Goal: Transaction & Acquisition: Purchase product/service

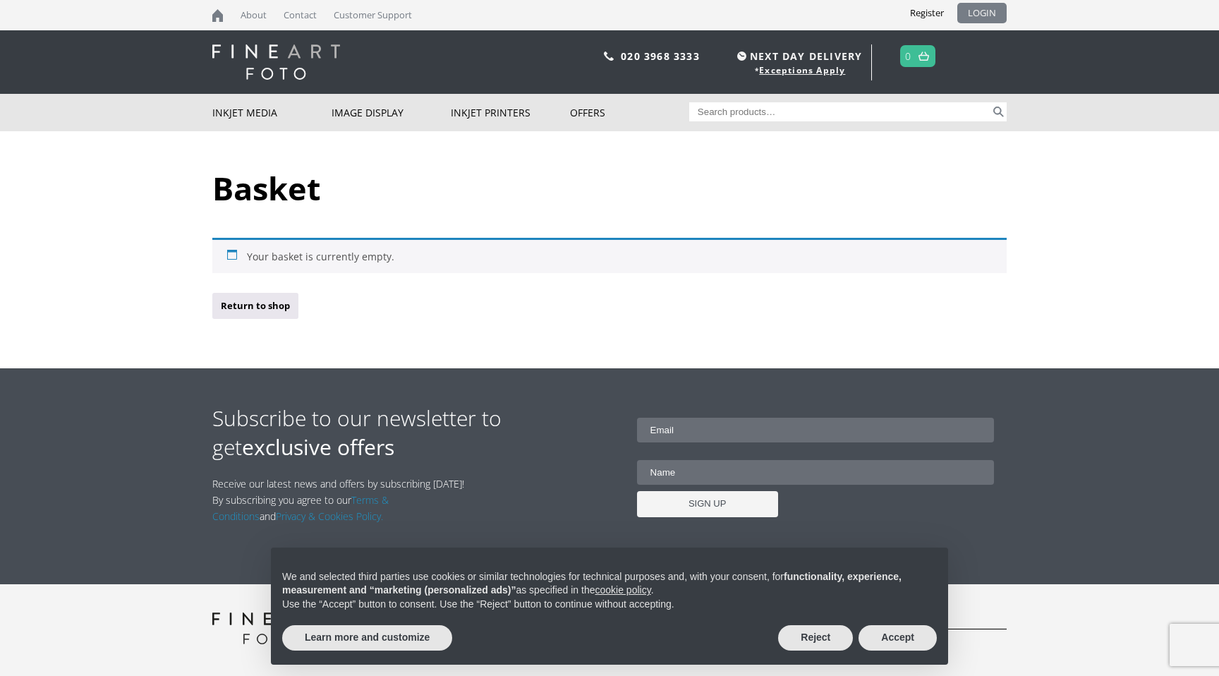
click at [975, 16] on link "LOGIN" at bounding box center [982, 13] width 49 height 20
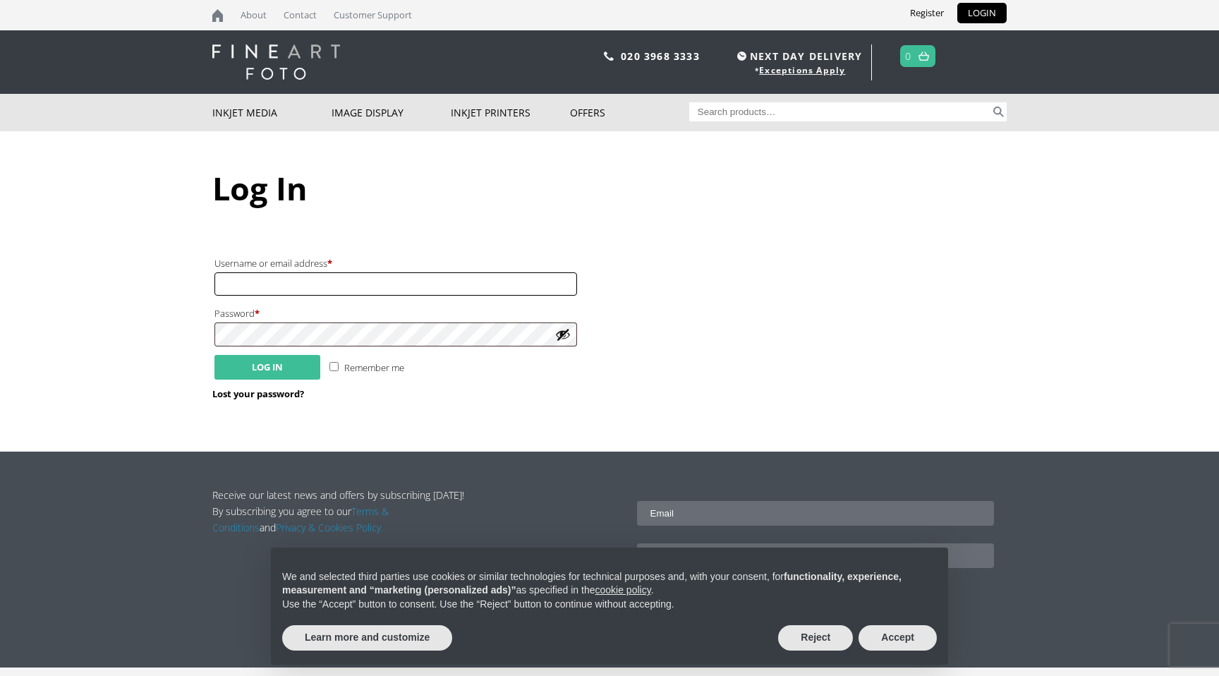
type input "[EMAIL_ADDRESS][PERSON_NAME][DOMAIN_NAME]"
click at [253, 363] on button "Log in" at bounding box center [268, 367] width 106 height 25
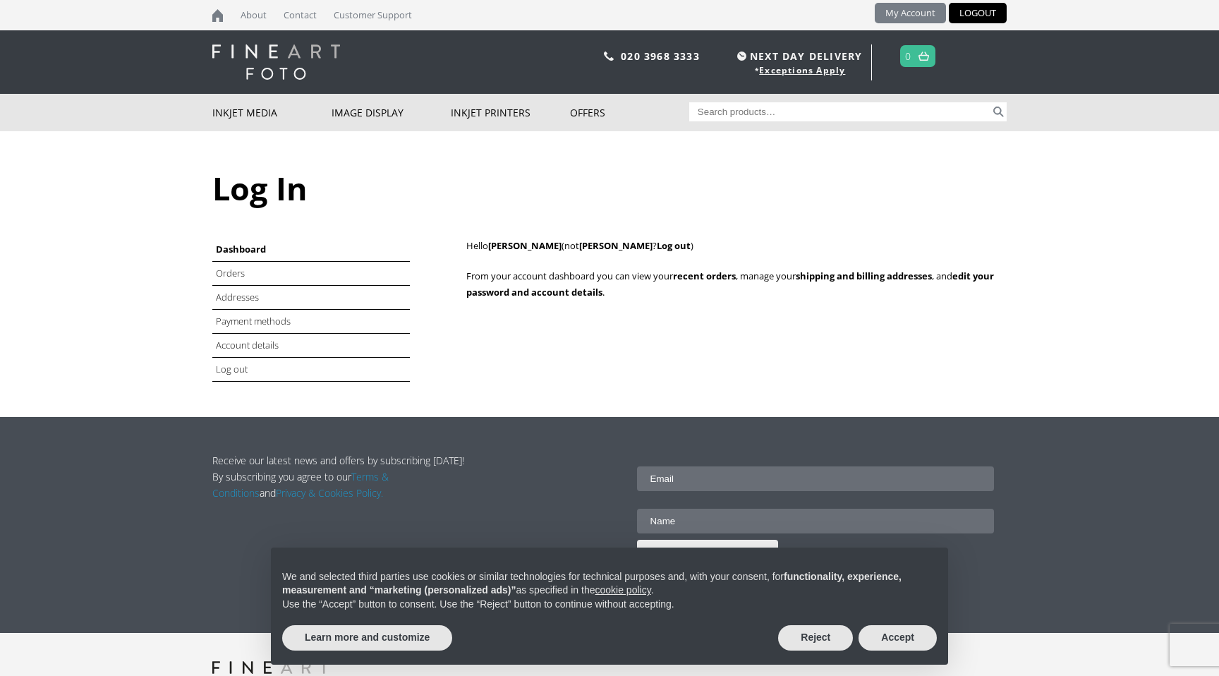
click at [910, 9] on link "My Account" at bounding box center [910, 13] width 71 height 20
click at [918, 66] on link at bounding box center [924, 56] width 18 height 20
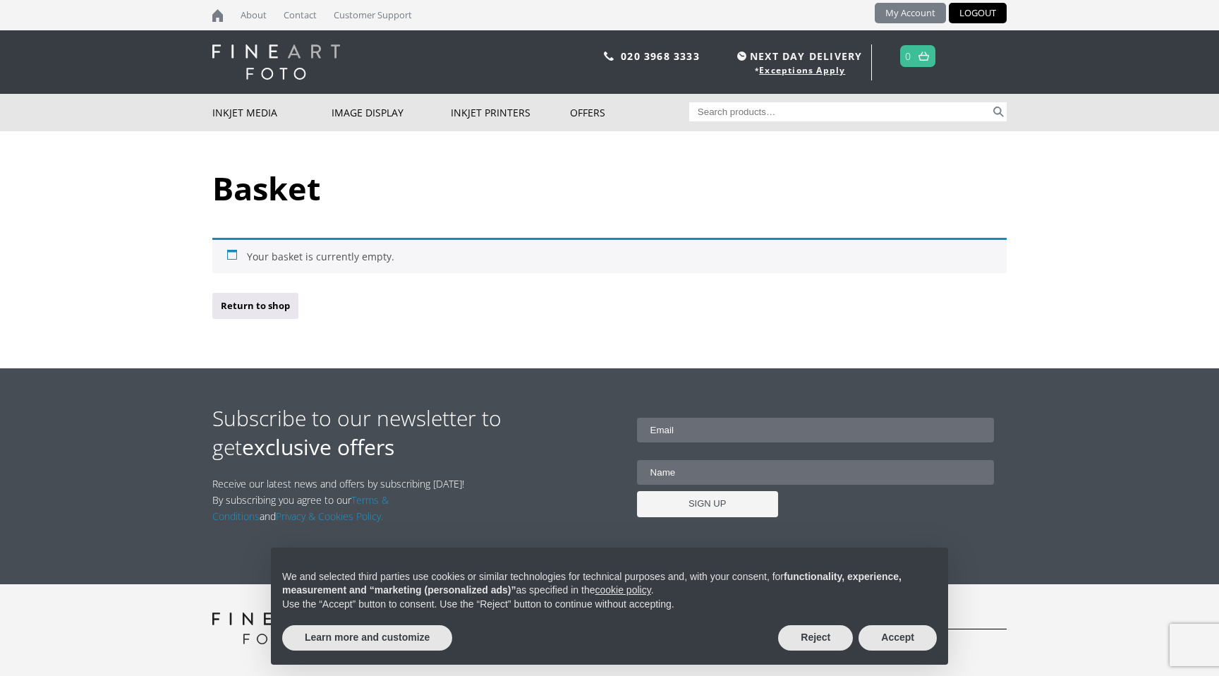
click at [897, 13] on link "My Account" at bounding box center [910, 13] width 71 height 20
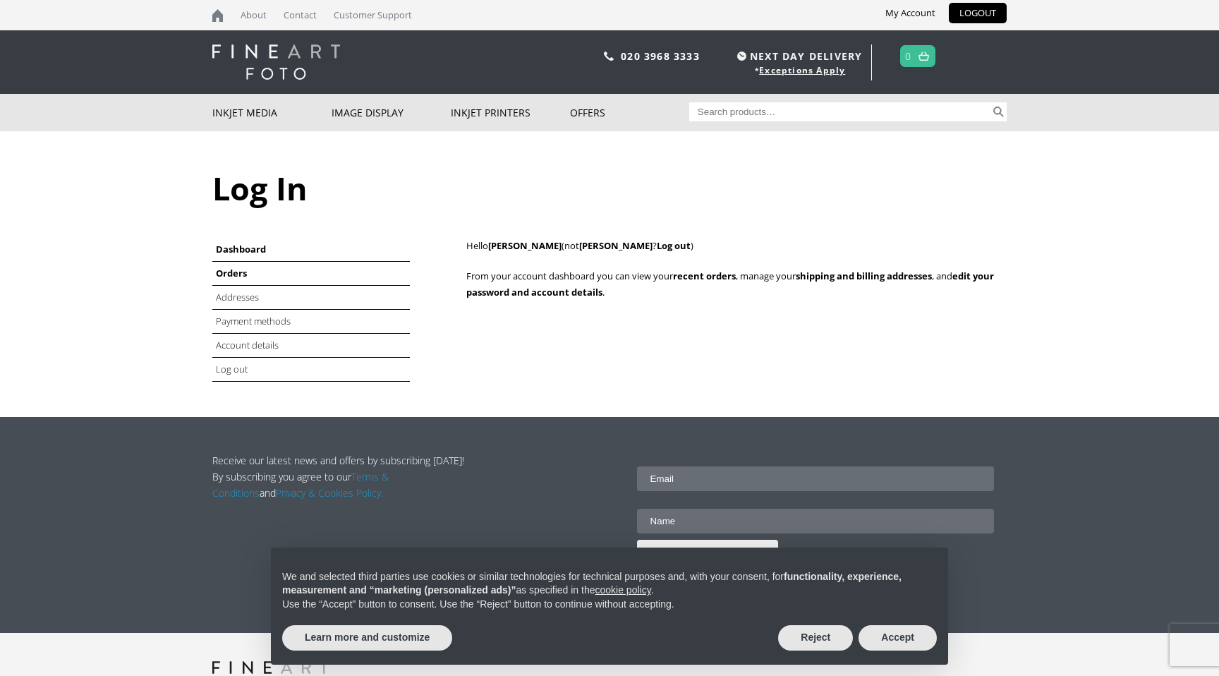
click at [229, 271] on link "Orders" at bounding box center [231, 273] width 31 height 13
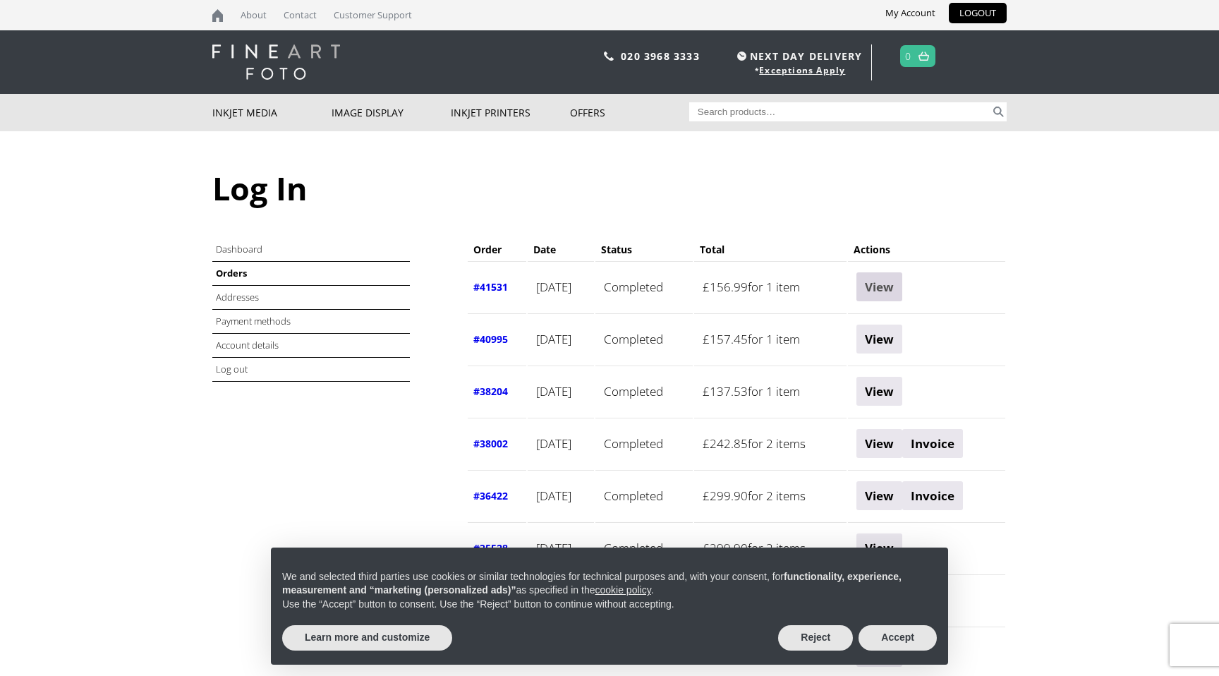
click at [890, 293] on link "View" at bounding box center [880, 286] width 46 height 29
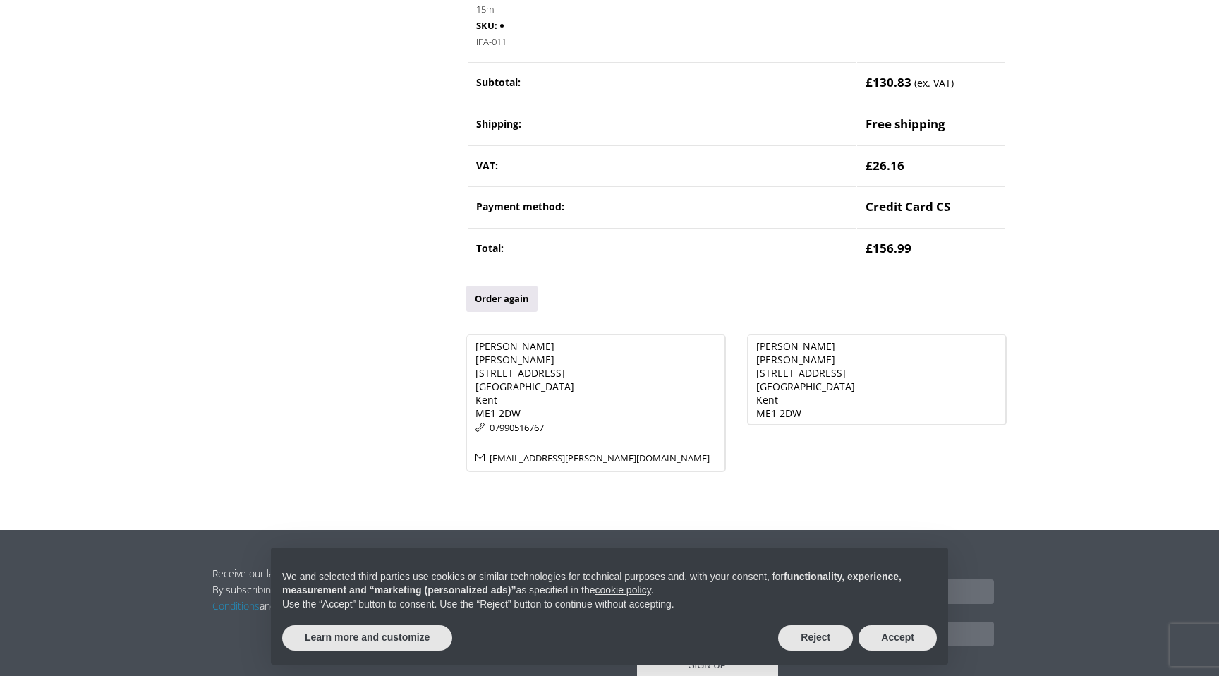
scroll to position [324, 0]
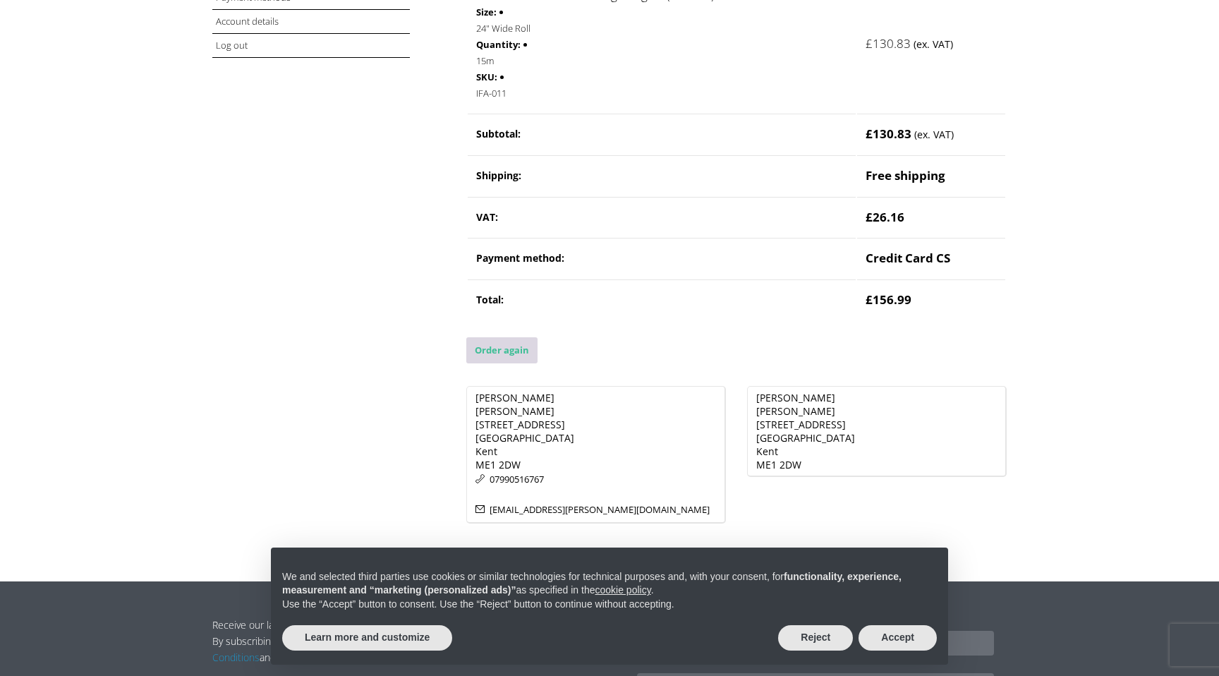
click at [500, 350] on link "Order again" at bounding box center [501, 350] width 71 height 26
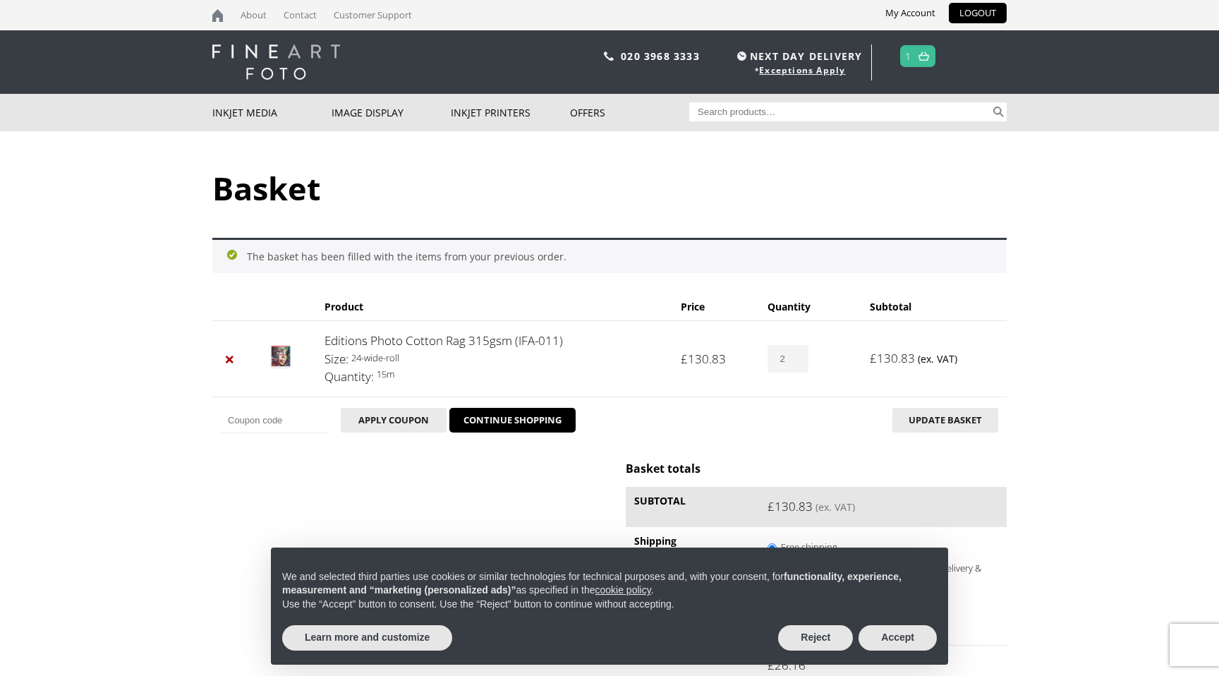
type input "2"
click at [797, 354] on input "2" at bounding box center [788, 359] width 41 height 28
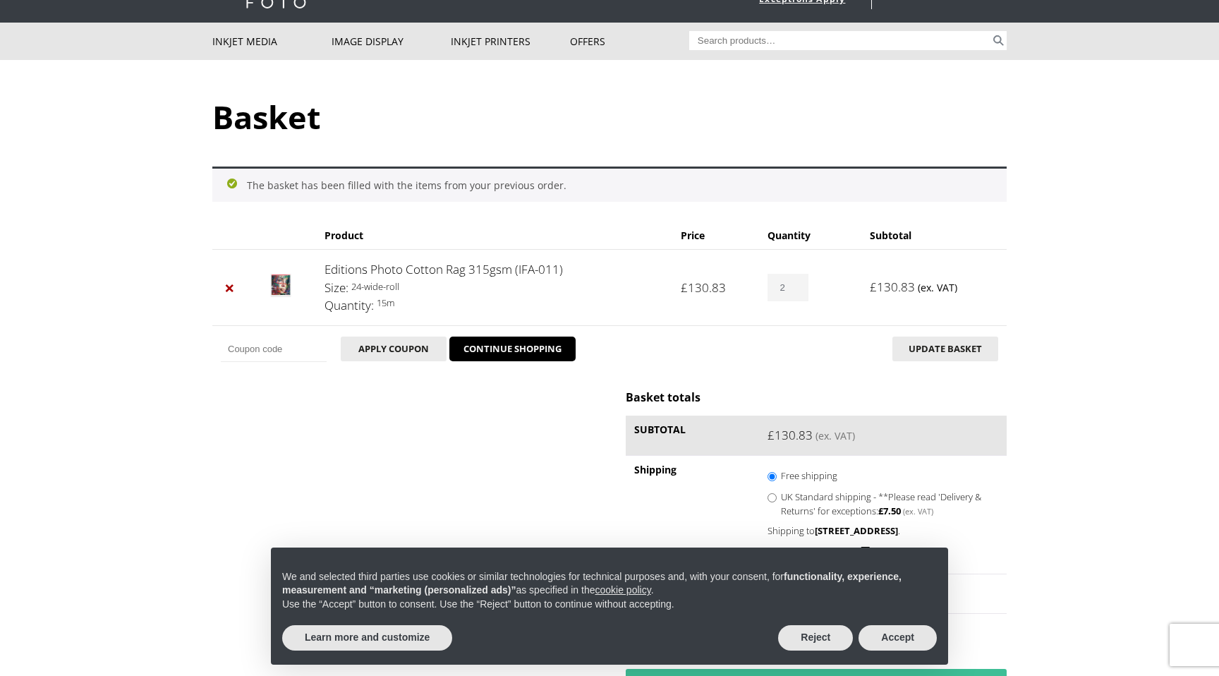
scroll to position [100, 0]
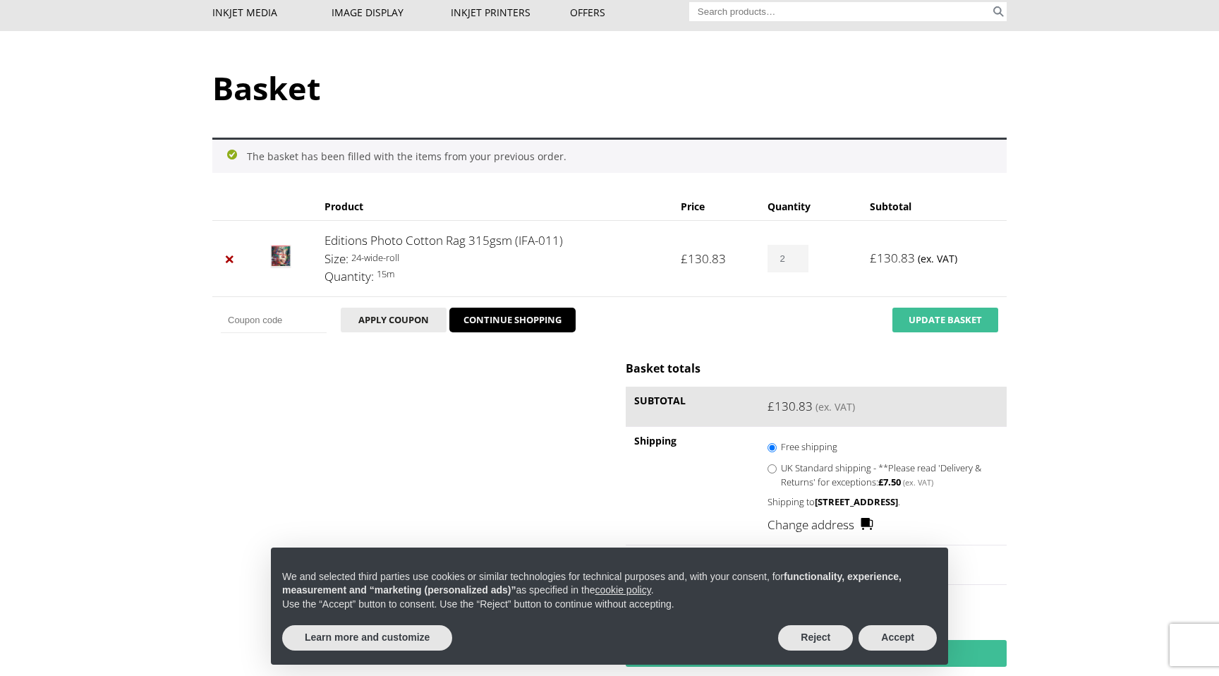
click at [950, 326] on button "Update basket" at bounding box center [946, 320] width 106 height 25
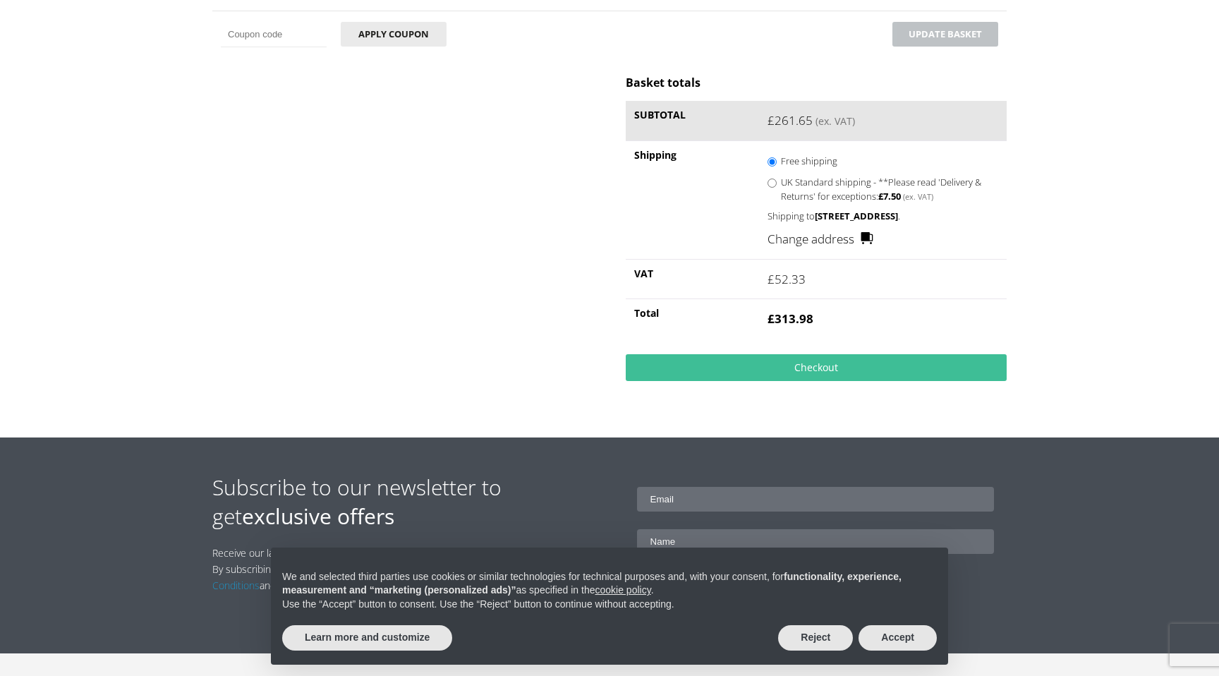
scroll to position [421, 0]
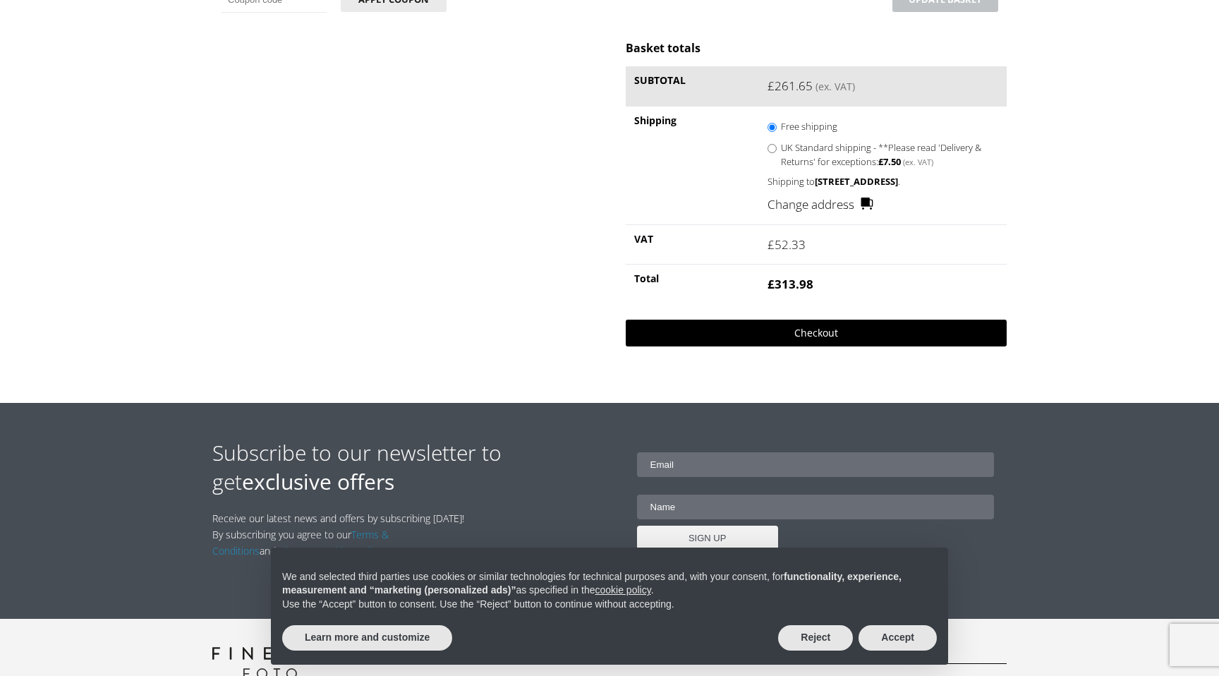
click at [732, 346] on link "Checkout" at bounding box center [816, 333] width 381 height 27
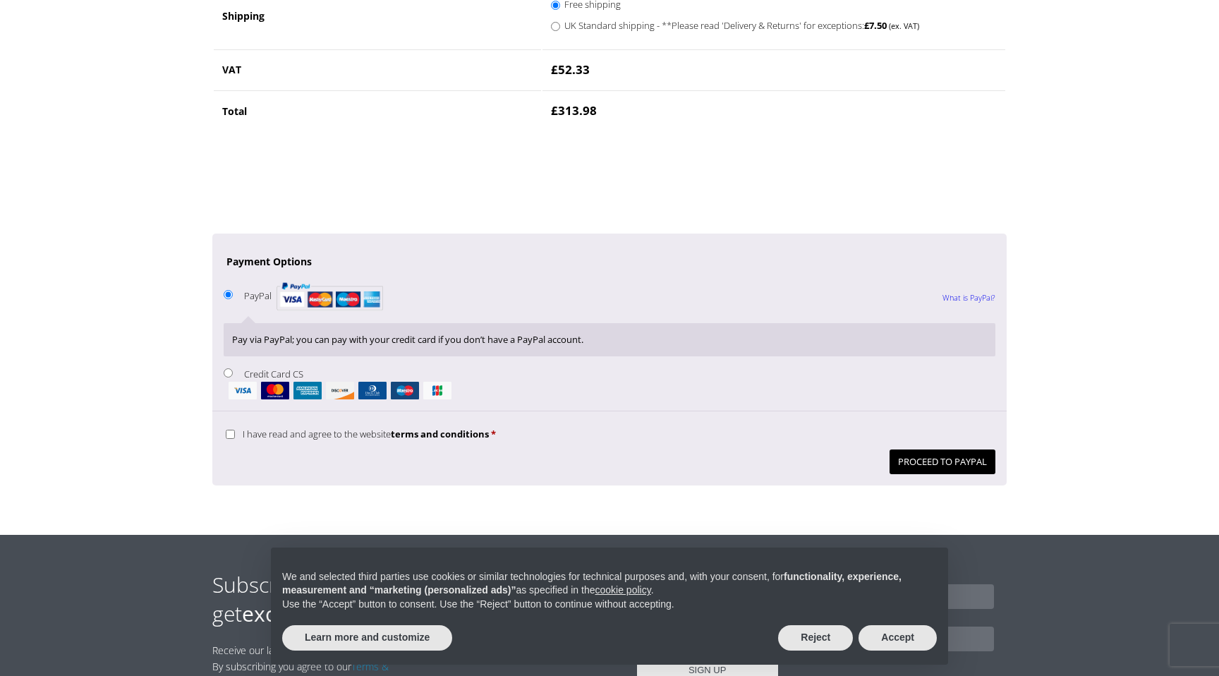
scroll to position [1017, 0]
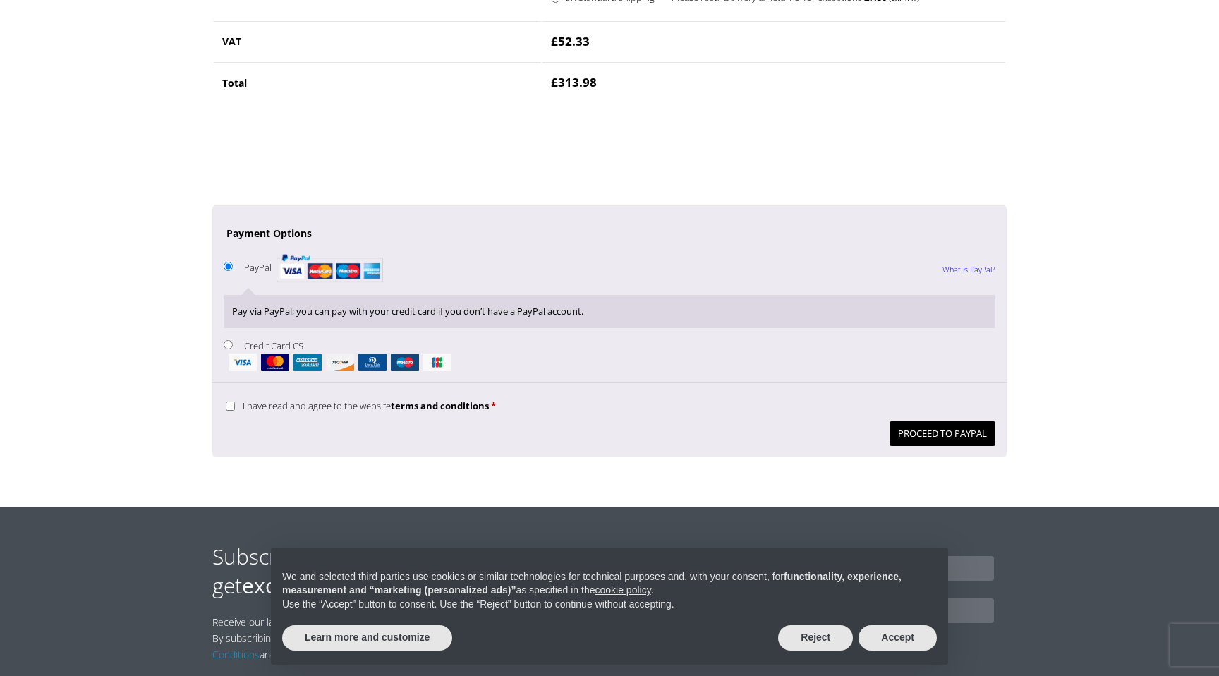
click at [228, 344] on input "Credit Card CS" at bounding box center [228, 344] width 9 height 9
radio input "true"
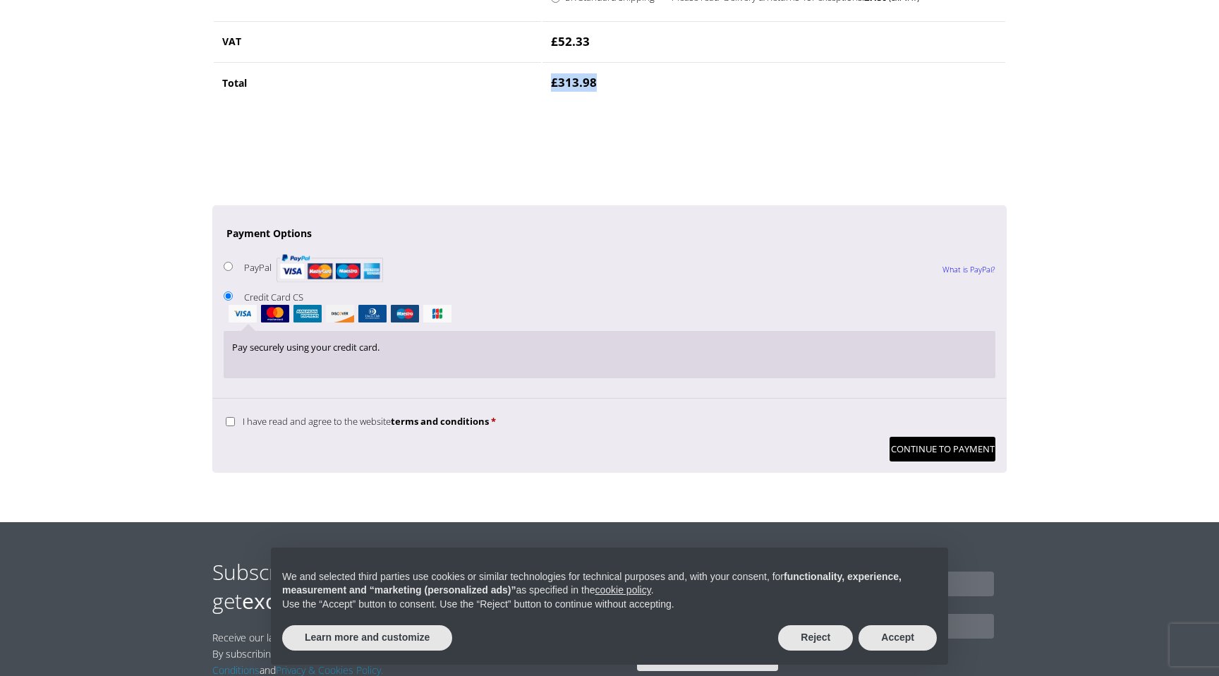
drag, startPoint x: 552, startPoint y: 83, endPoint x: 603, endPoint y: 86, distance: 50.9
click at [603, 86] on td "£ 313.98" at bounding box center [774, 82] width 463 height 40
copy bdi "£ 313.98"
click at [234, 425] on input "I have read and agree to the website terms and conditions *" at bounding box center [230, 421] width 9 height 9
checkbox input "true"
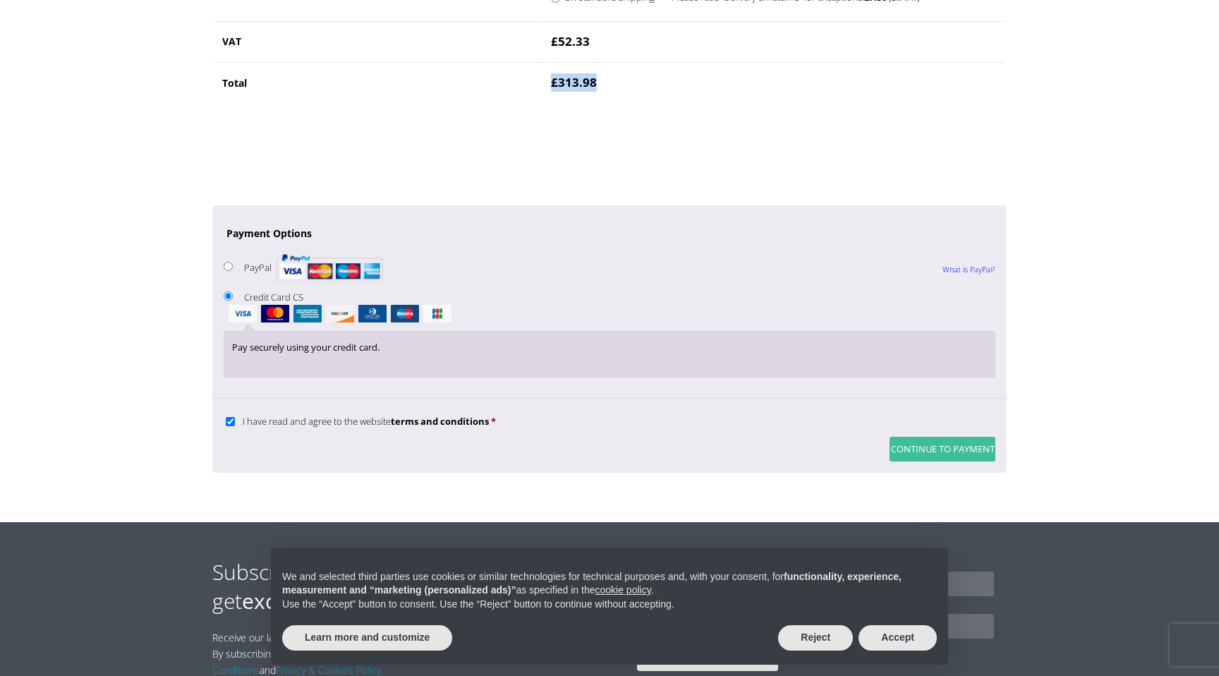
click at [901, 447] on button "Continue to Payment" at bounding box center [943, 449] width 106 height 25
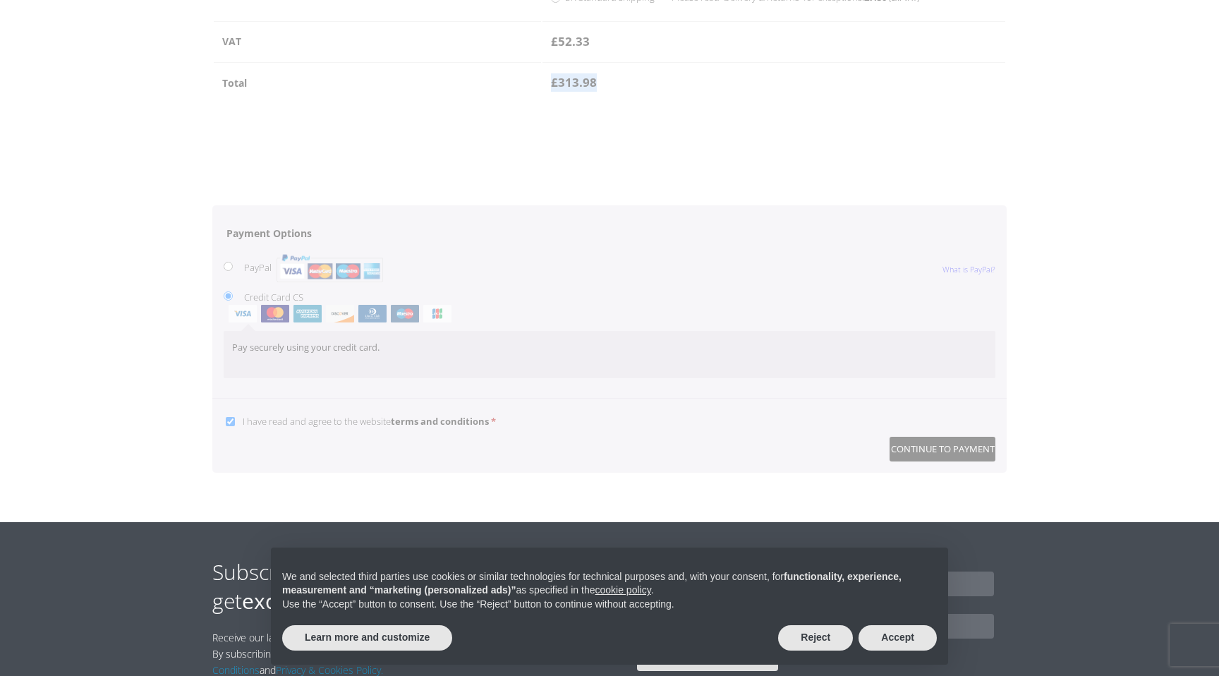
type button "Place order"
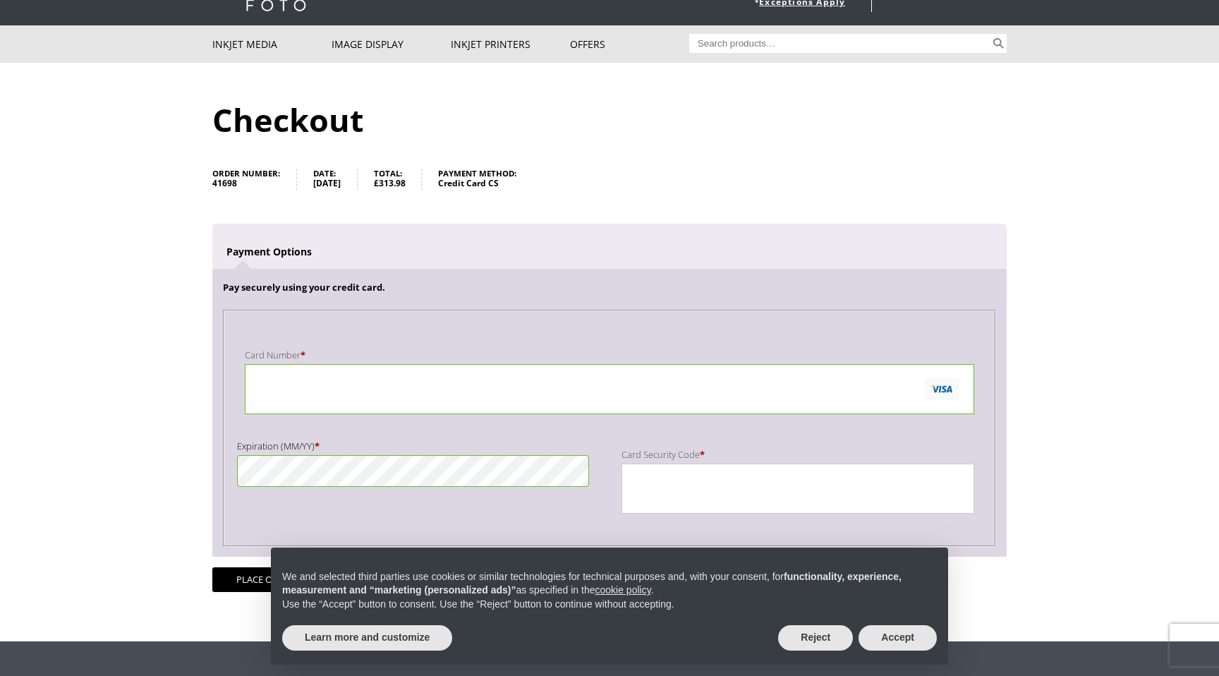
scroll to position [70, 0]
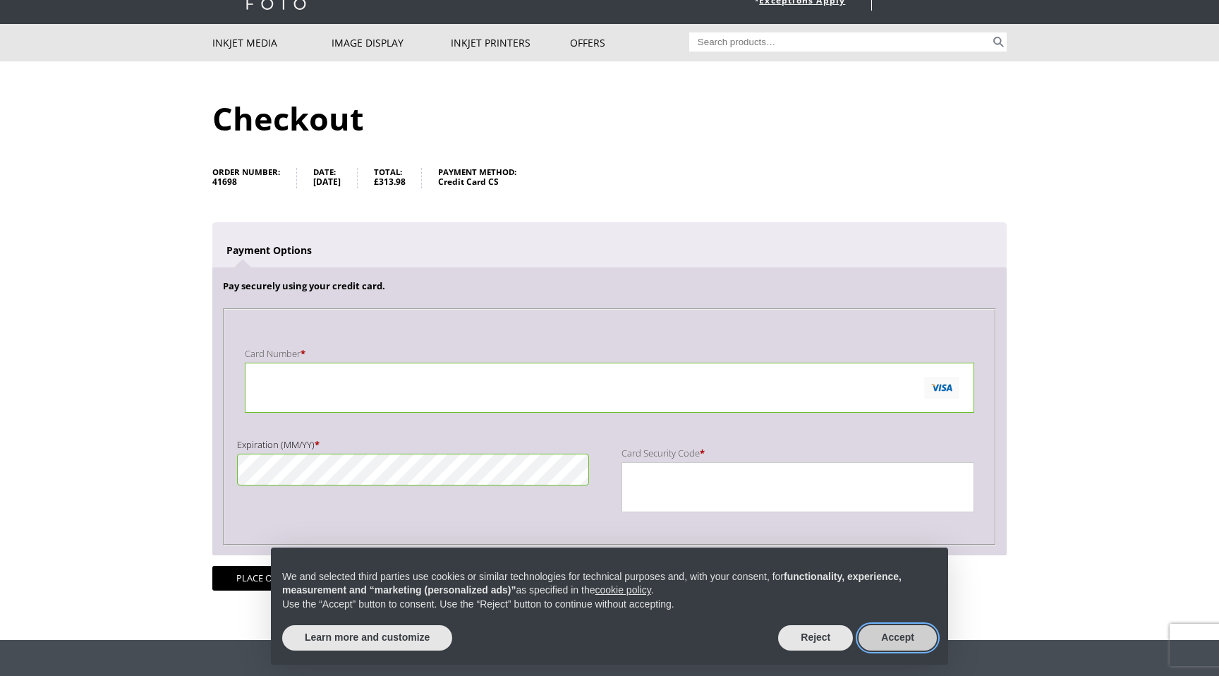
click at [866, 638] on button "Accept" at bounding box center [898, 637] width 78 height 25
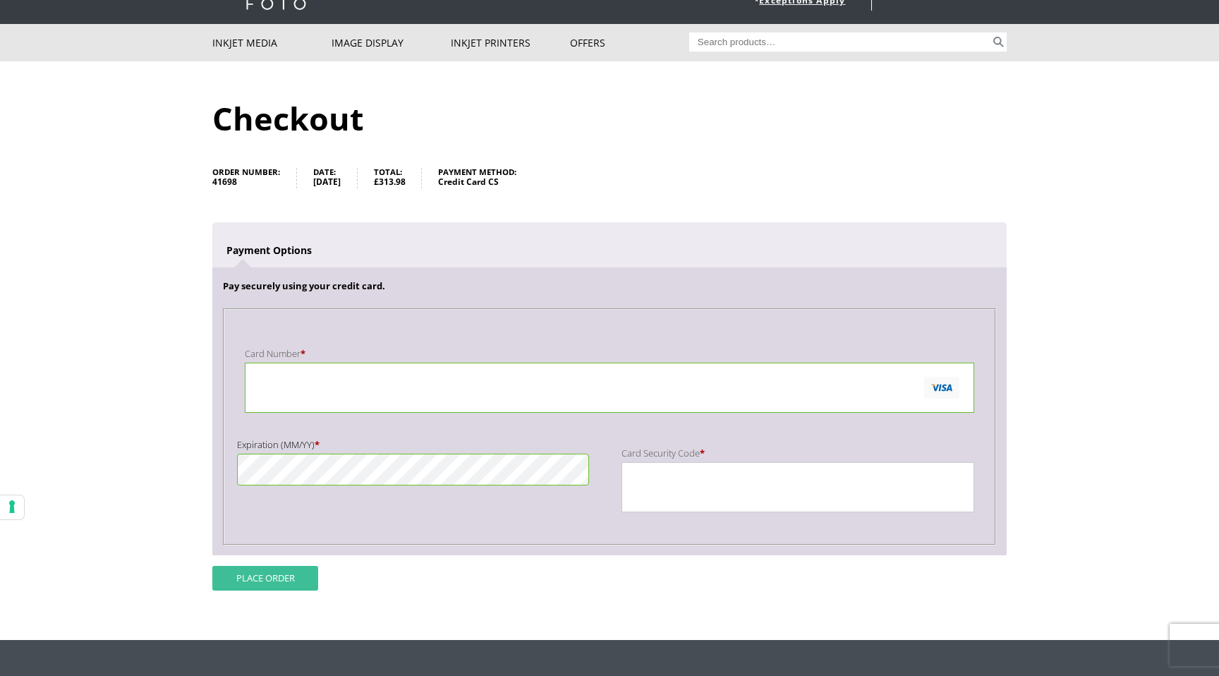
click at [294, 576] on button "Place order" at bounding box center [265, 578] width 106 height 25
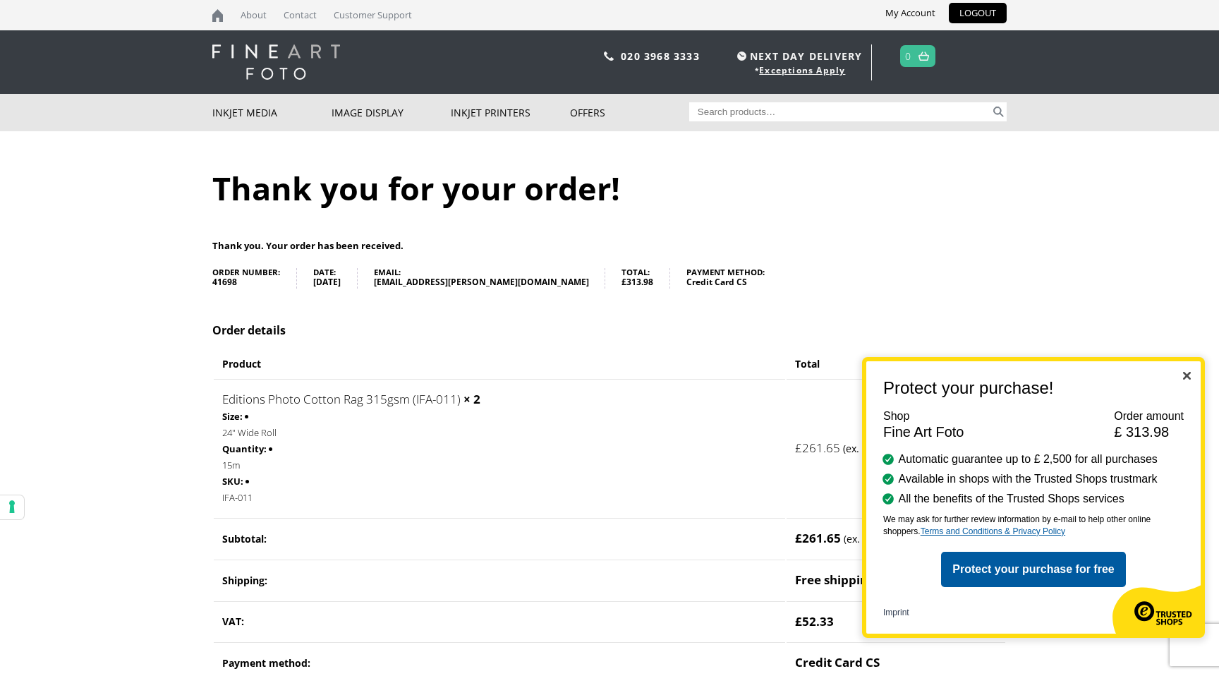
click at [1186, 380] on button "Close" at bounding box center [1187, 377] width 8 height 12
